Goal: Information Seeking & Learning: Compare options

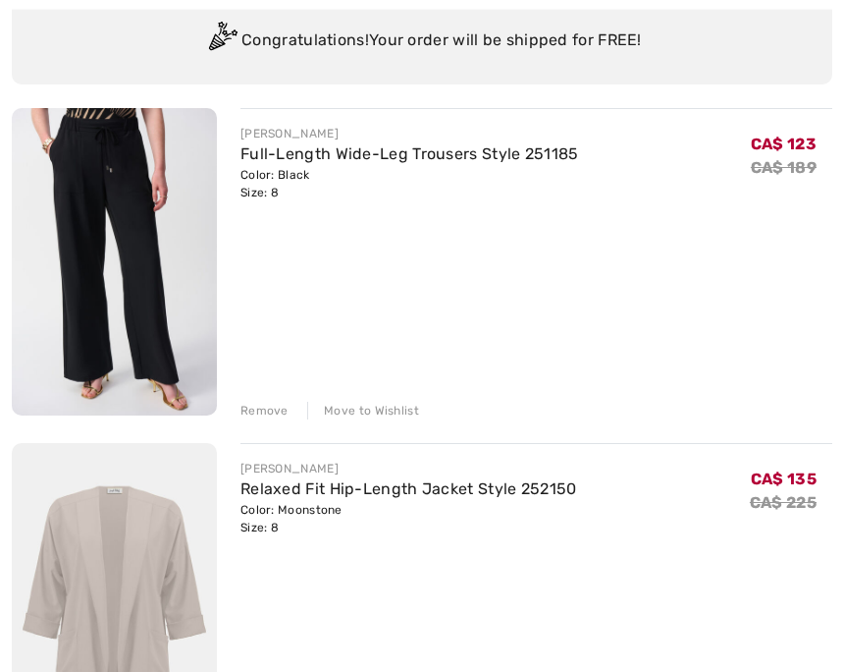
scroll to position [223, 0]
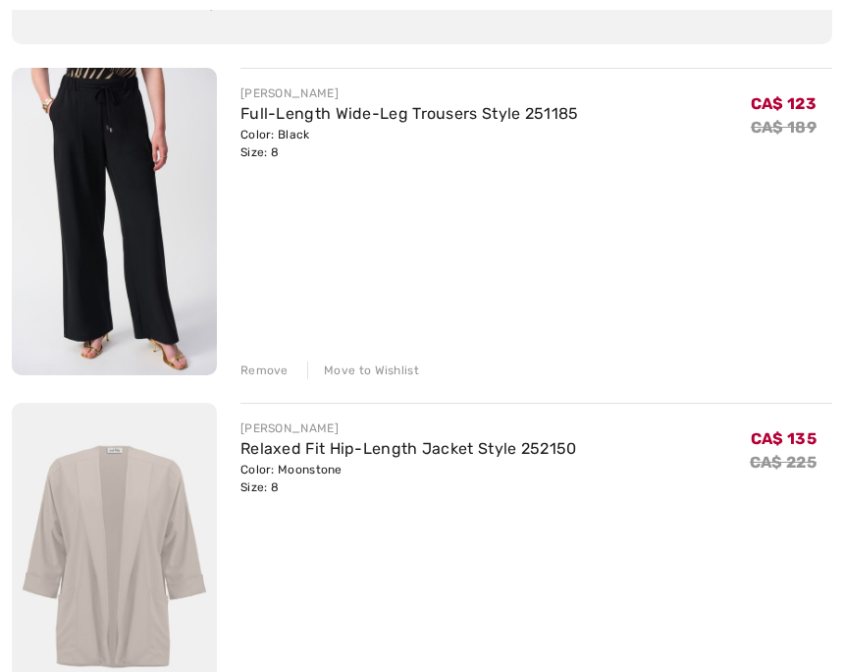
click at [143, 202] on img at bounding box center [114, 221] width 205 height 307
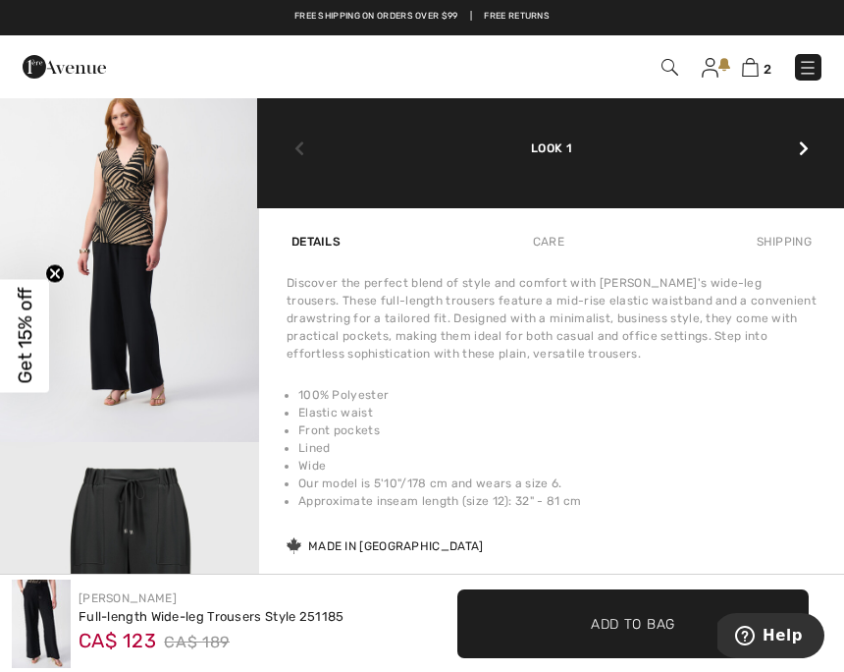
scroll to position [1145, 0]
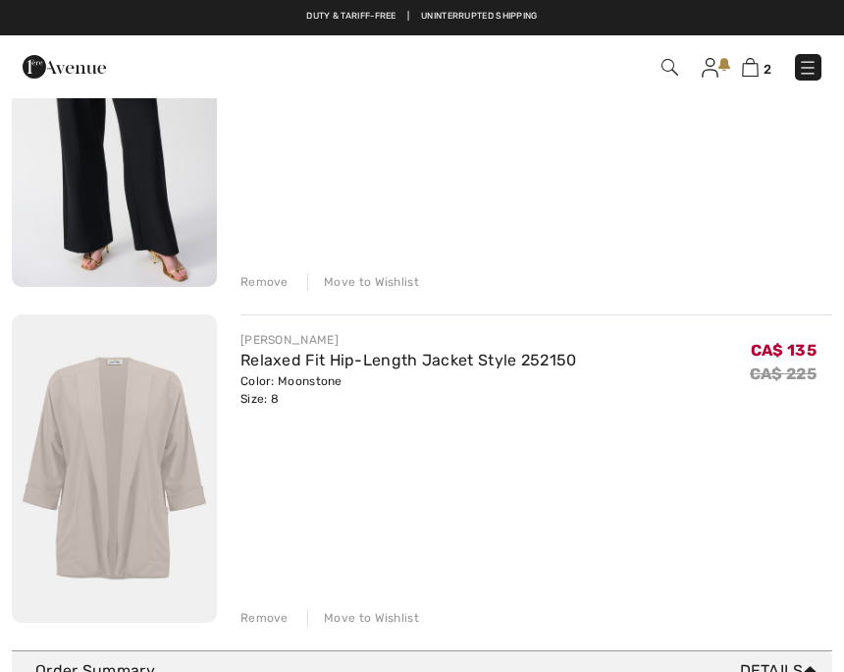
click at [156, 472] on img at bounding box center [114, 468] width 205 height 308
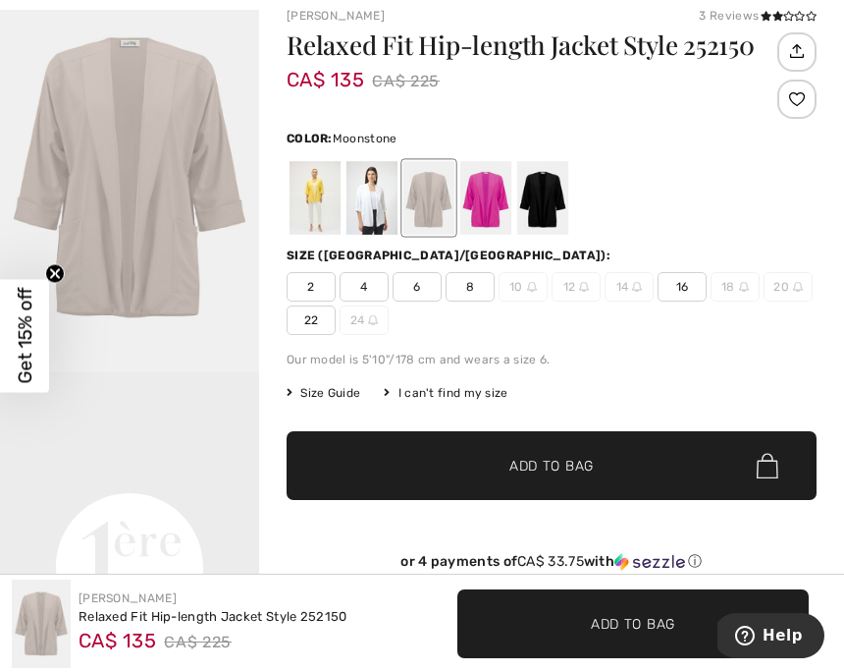
scroll to position [122, 0]
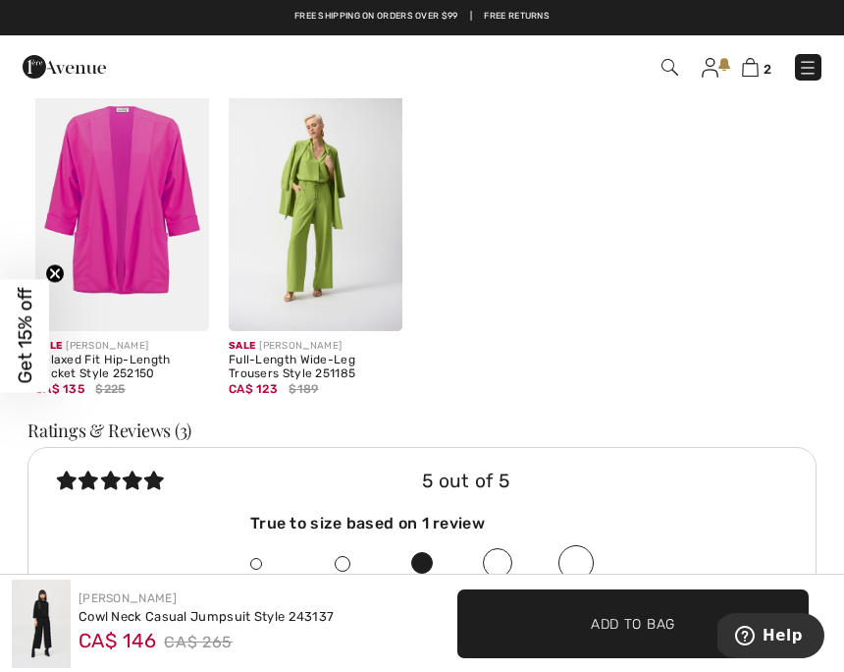
scroll to position [1917, 0]
click at [330, 261] on img at bounding box center [316, 201] width 174 height 261
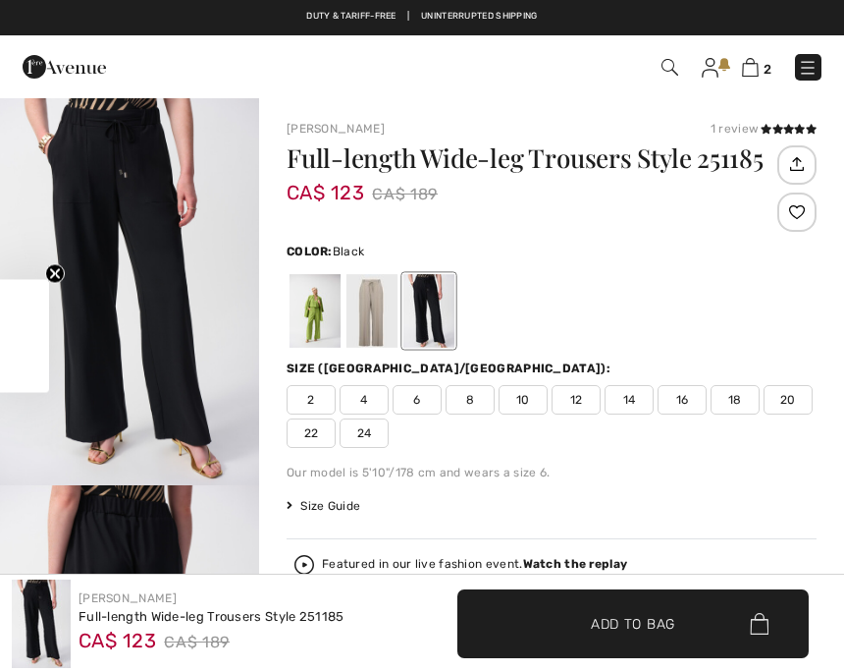
checkbox input "true"
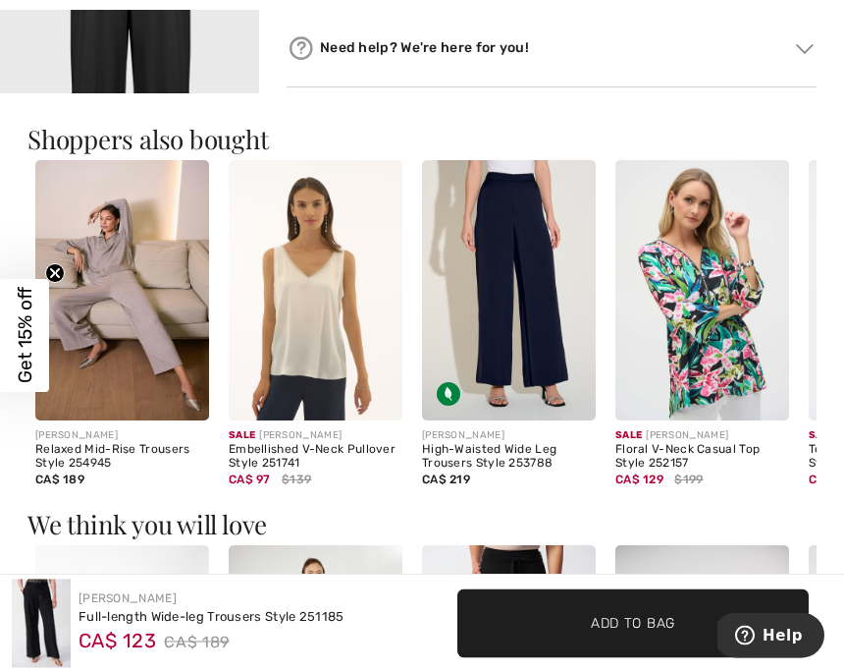
scroll to position [1781, 0]
click at [519, 307] on img at bounding box center [509, 290] width 174 height 261
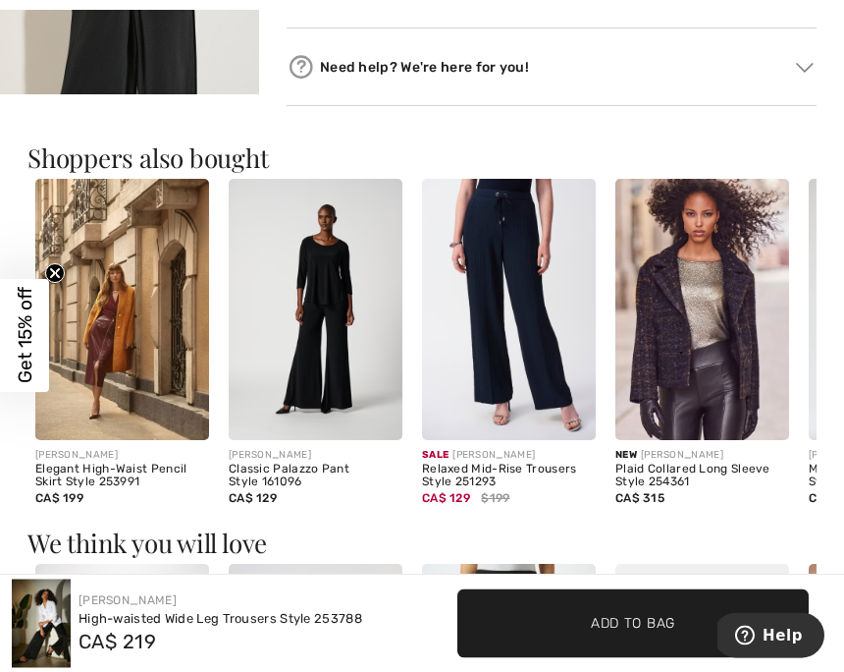
scroll to position [1801, 0]
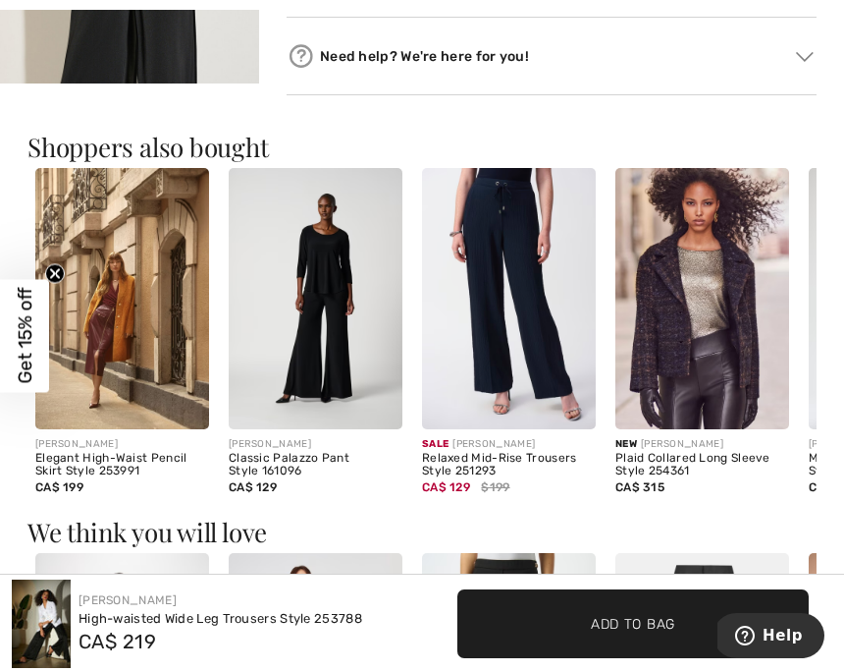
click at [535, 283] on img at bounding box center [509, 298] width 174 height 261
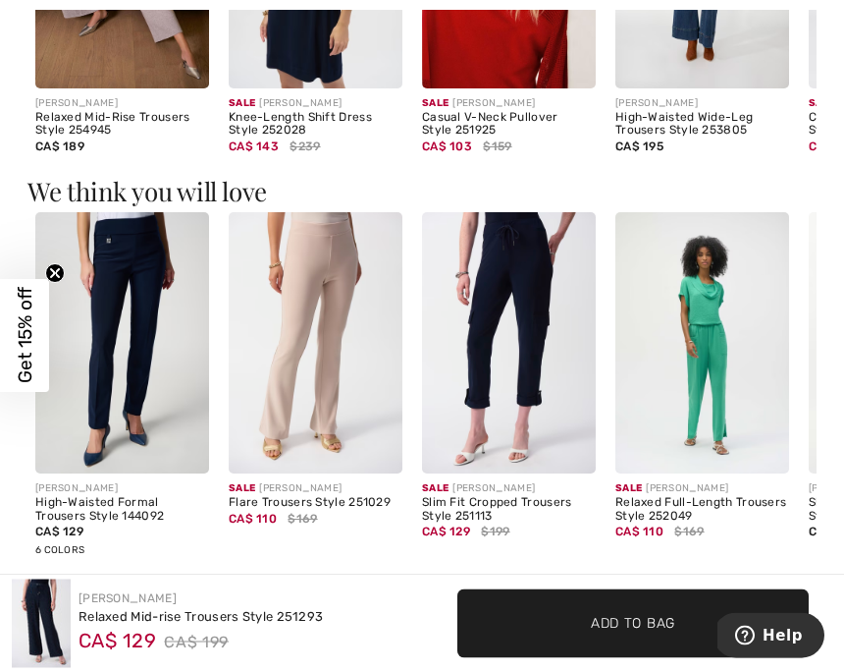
scroll to position [2057, 0]
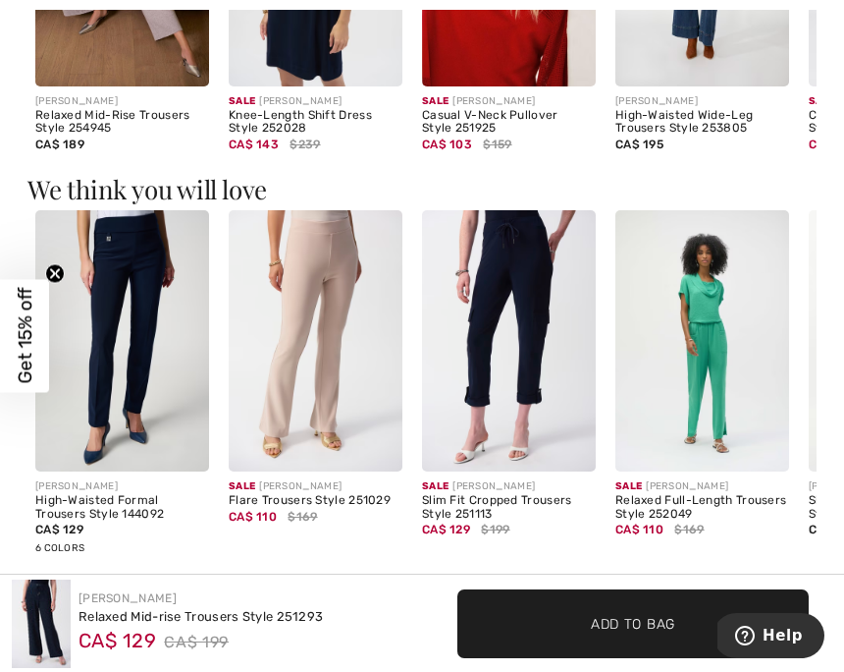
click at [350, 374] on img at bounding box center [316, 340] width 174 height 261
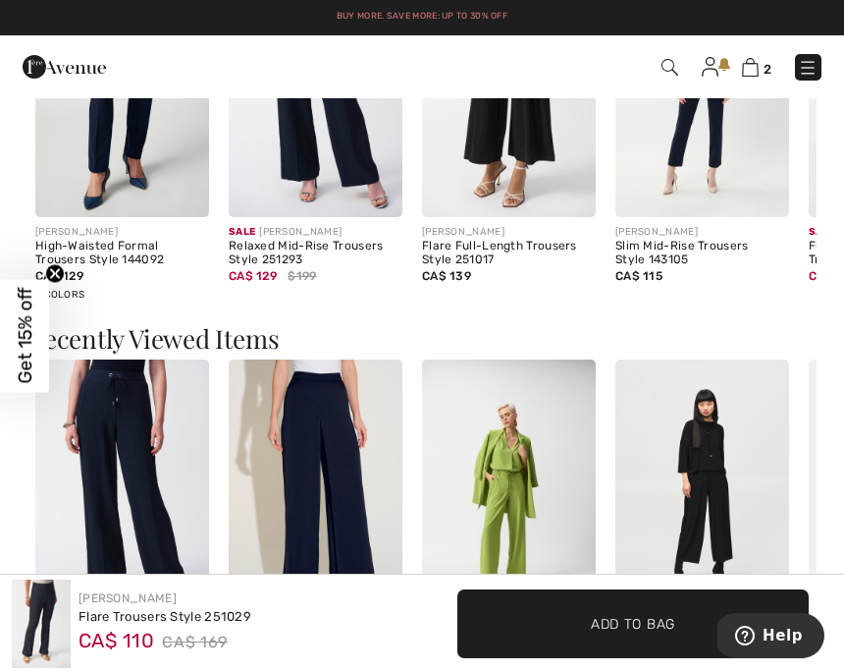
scroll to position [1669, 0]
